Goal: Communication & Community: Share content

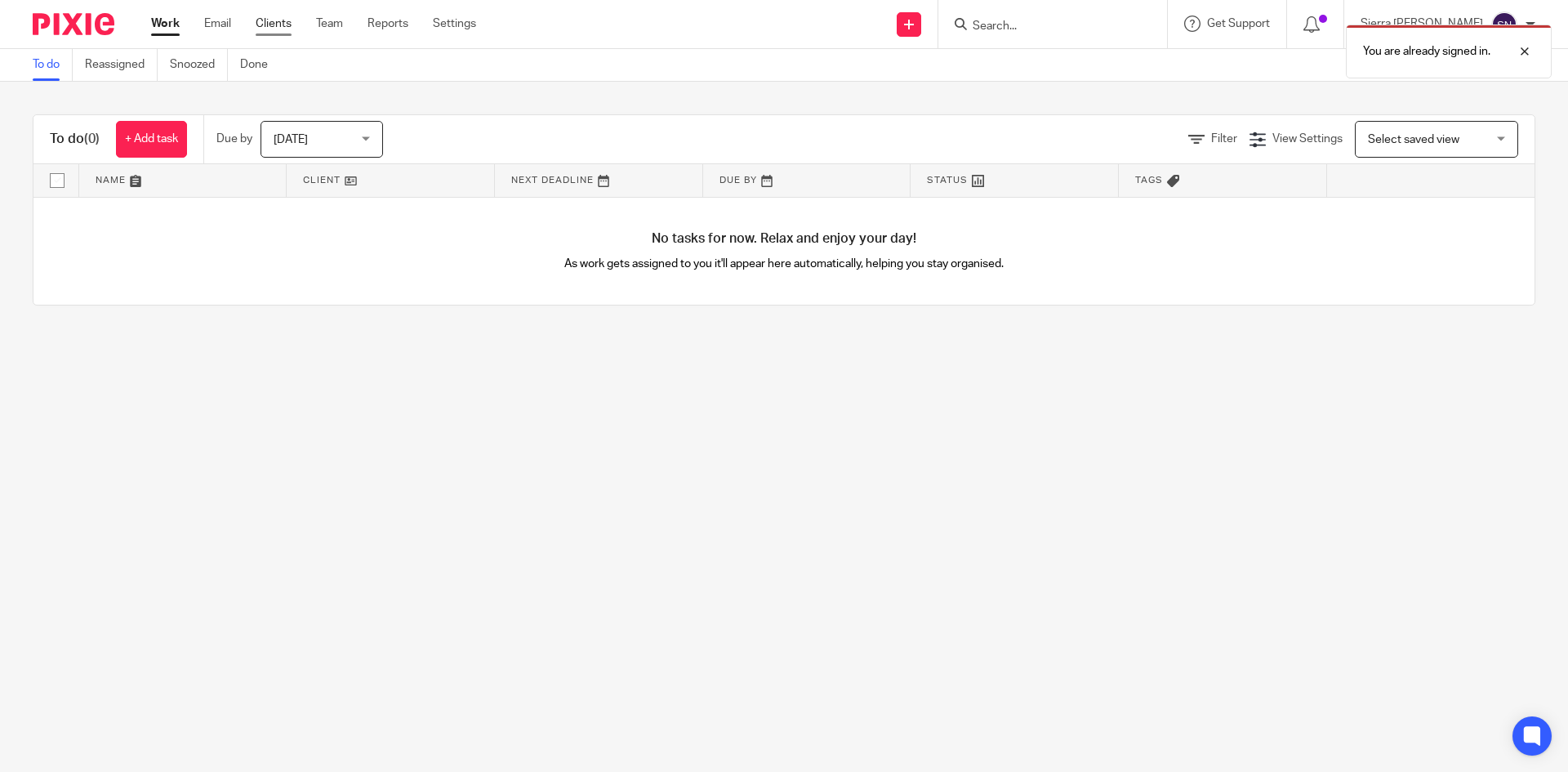
click at [290, 21] on link "Clients" at bounding box center [274, 23] width 36 height 16
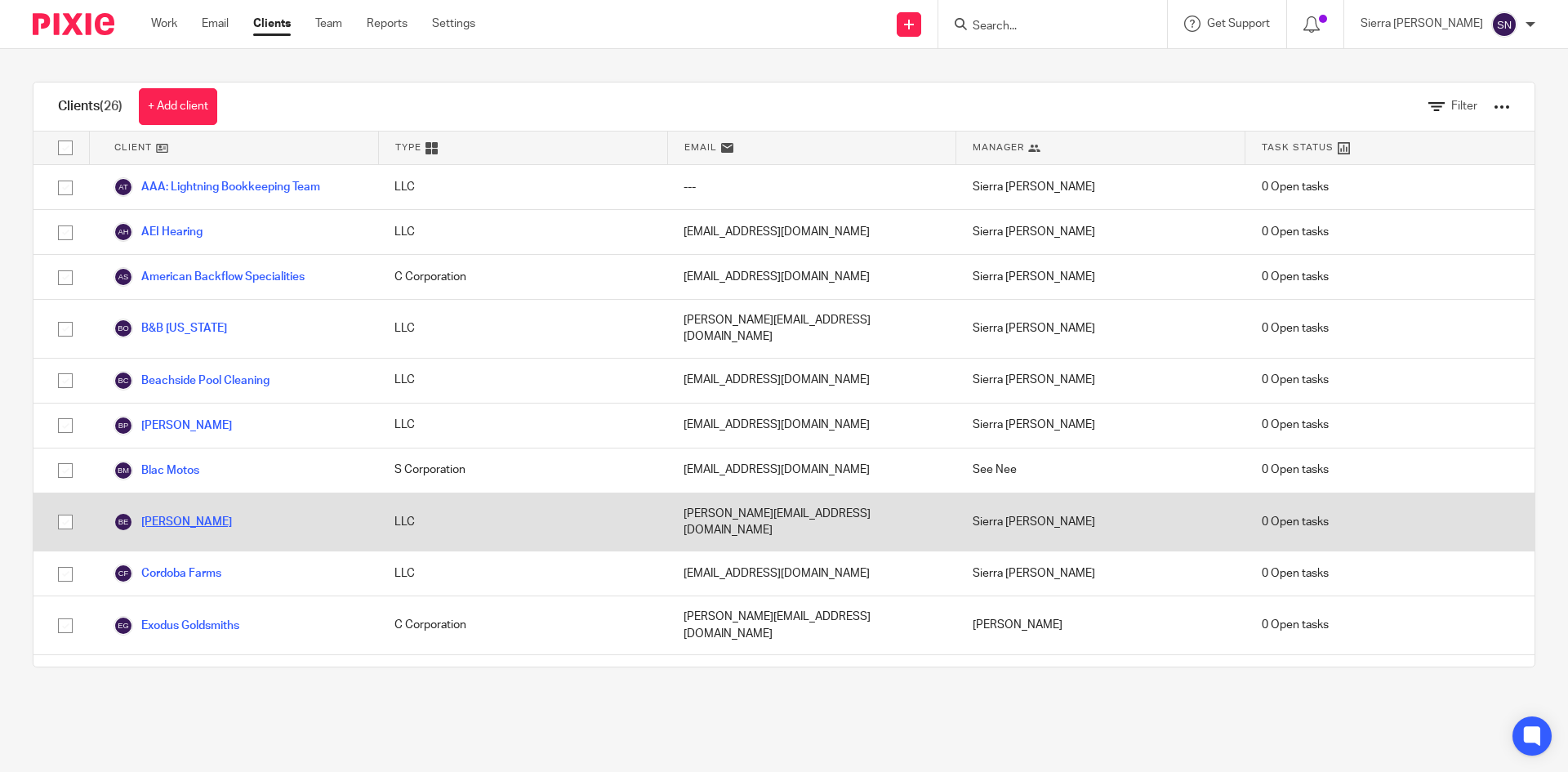
click at [175, 512] on link "[PERSON_NAME]" at bounding box center [172, 522] width 118 height 20
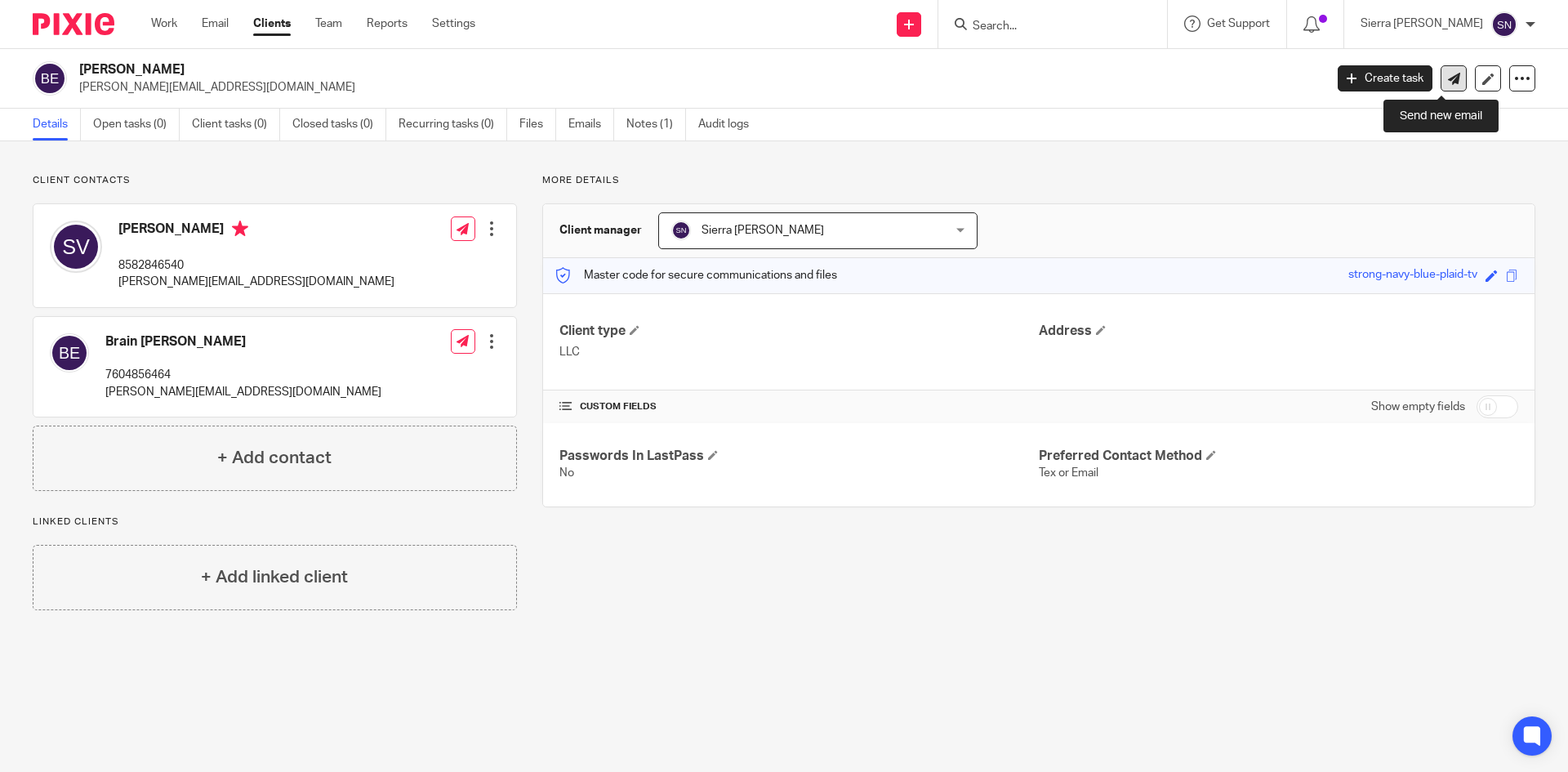
click at [1448, 78] on icon at bounding box center [1454, 79] width 13 height 13
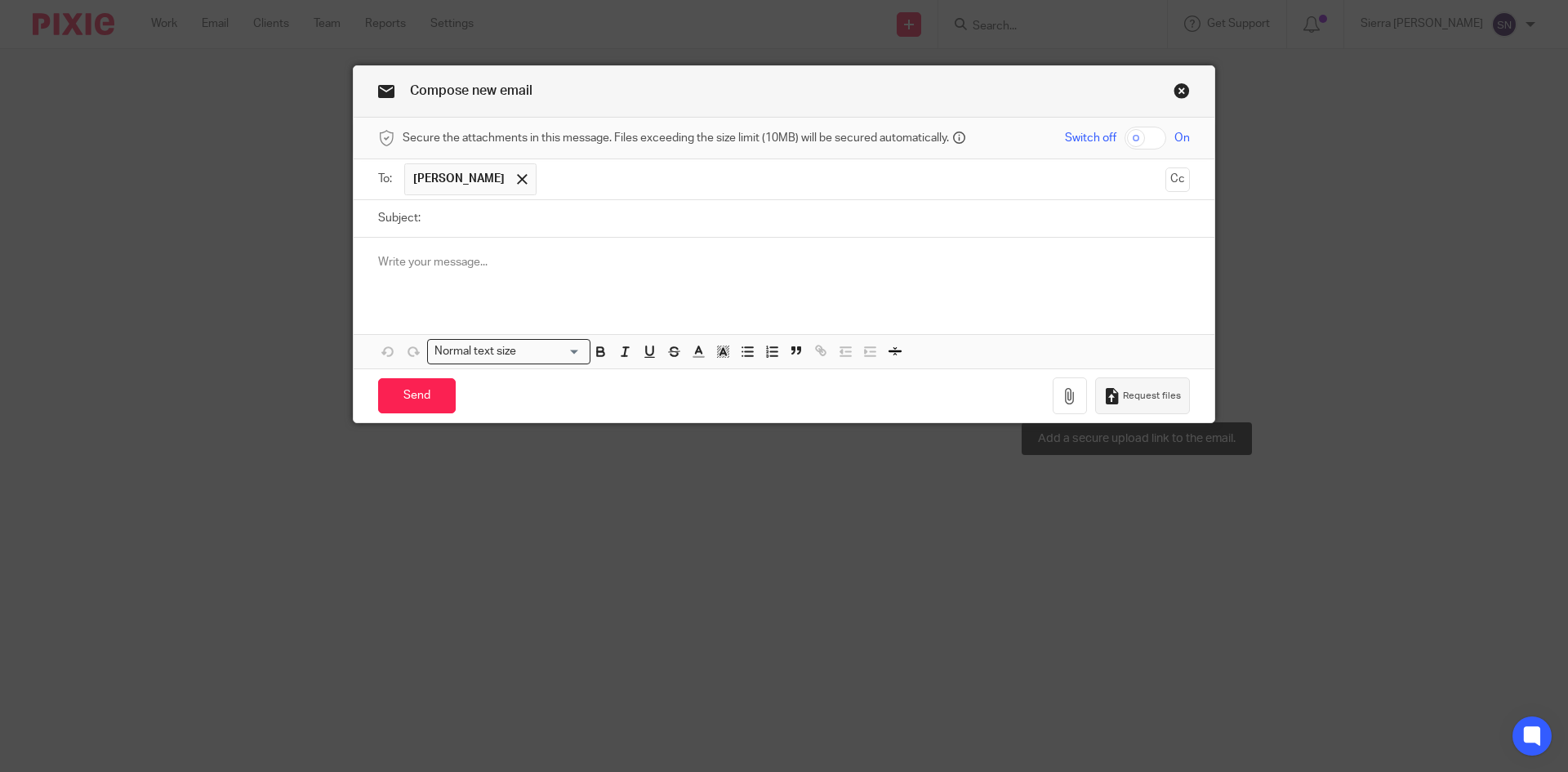
click at [1142, 405] on button "Request files" at bounding box center [1142, 396] width 95 height 37
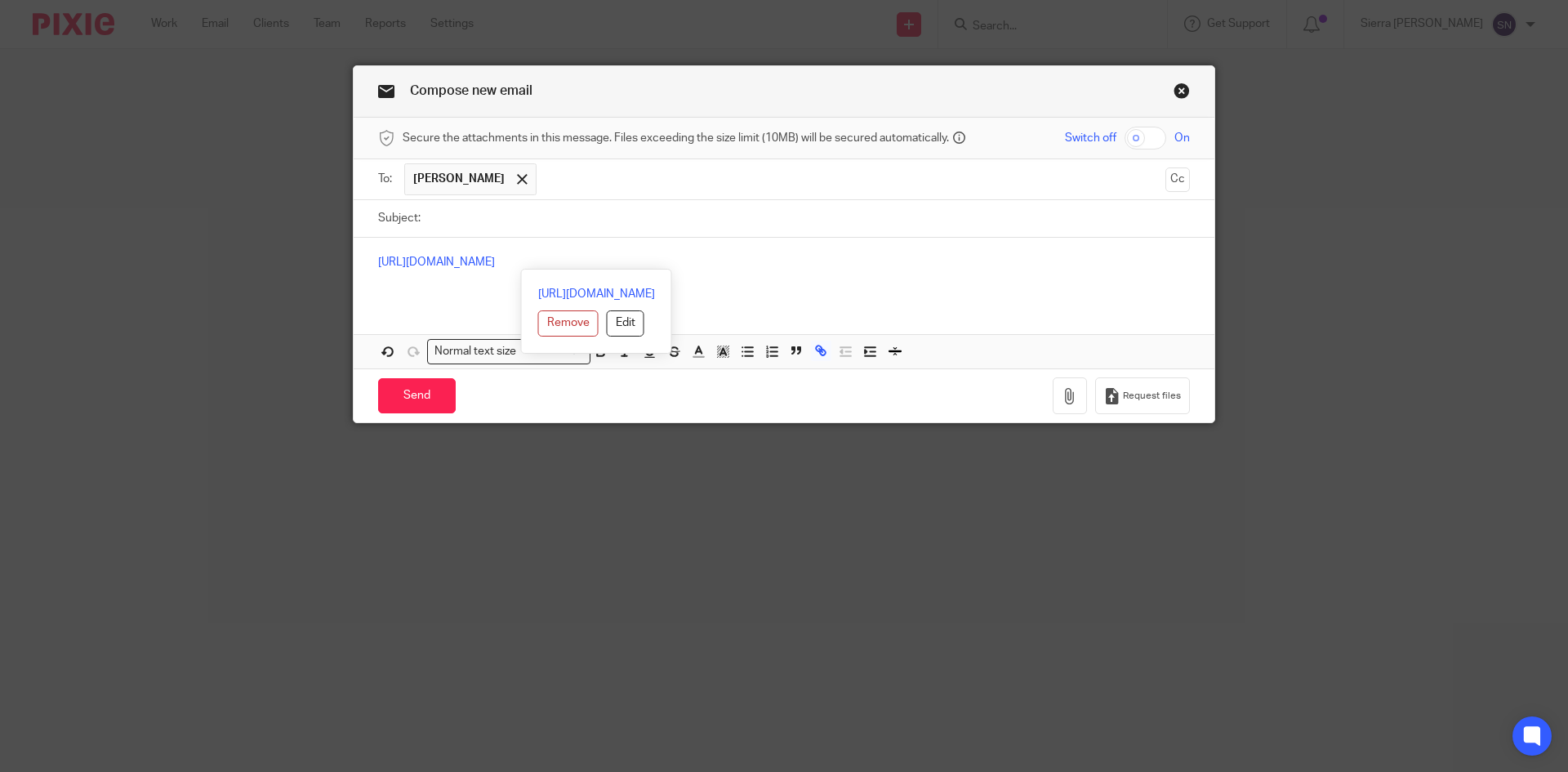
drag, startPoint x: 855, startPoint y: 256, endPoint x: 363, endPoint y: 258, distance: 492.0
click at [363, 258] on div "https://lightningbookkeeping.usepixie.net/u/54f99508f2b00b295138467369038dd6" at bounding box center [784, 270] width 861 height 64
copy link "https://lightningbookkeeping.usepixie.net/u/54f99508f2b00b295138467369038dd6"
click at [1174, 92] on link "Close this dialog window" at bounding box center [1182, 93] width 16 height 22
